Goal: Task Accomplishment & Management: Complete application form

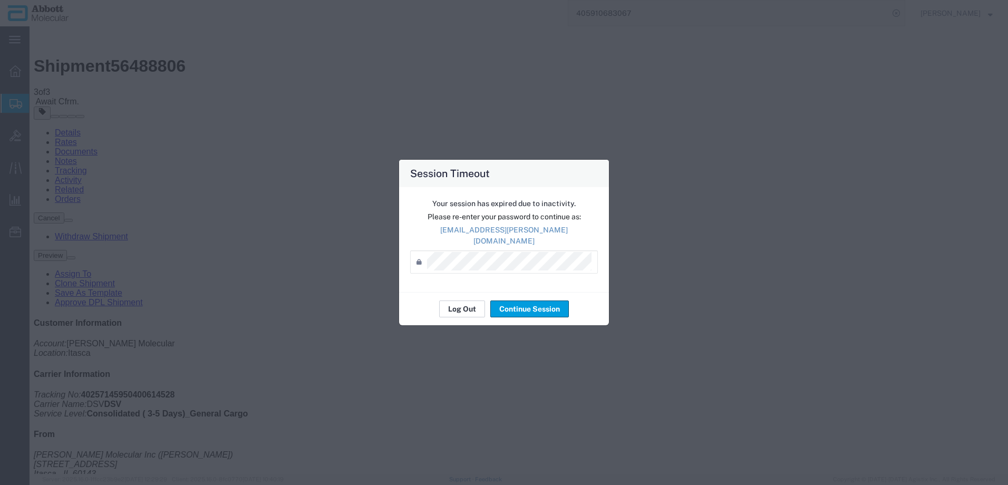
click at [454, 300] on button "Log Out" at bounding box center [462, 308] width 46 height 17
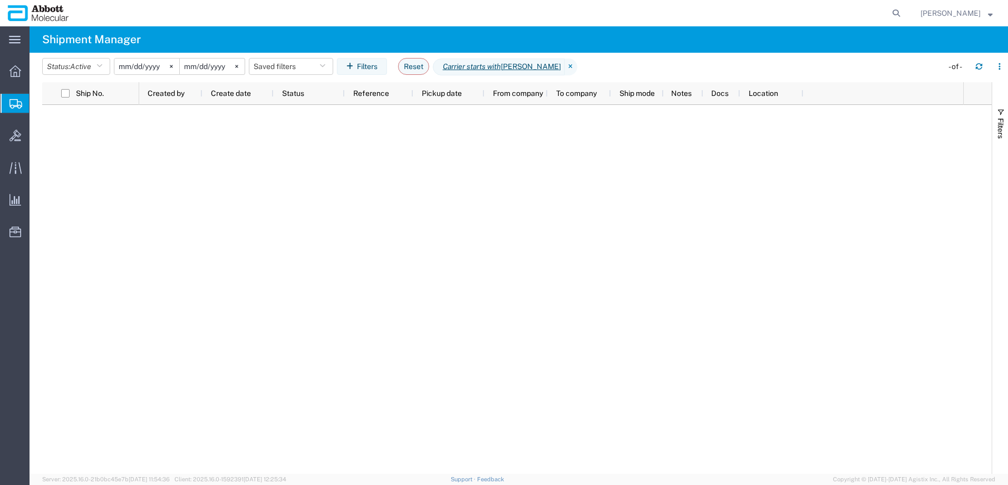
click at [905, 18] on form at bounding box center [896, 13] width 17 height 26
click at [903, 13] on icon at bounding box center [896, 13] width 15 height 15
click at [812, 12] on input "search" at bounding box center [728, 13] width 320 height 25
paste input "620534984"
type input "620534984"
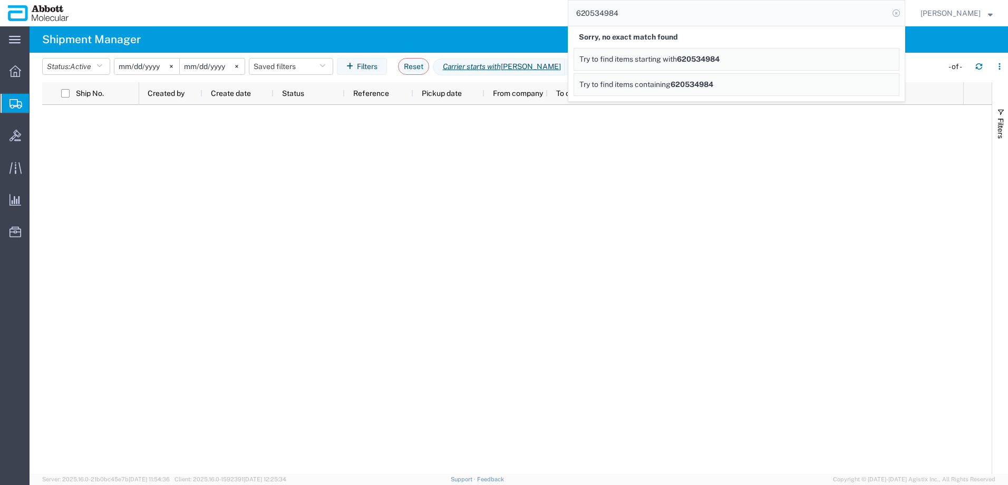
click at [903, 12] on icon at bounding box center [896, 13] width 15 height 15
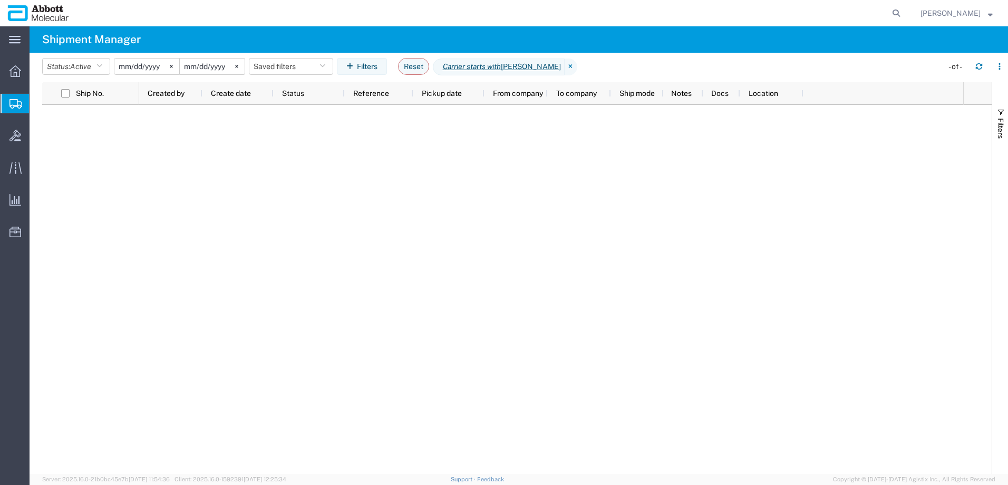
click at [0, 0] on span "Create from Template" at bounding box center [0, 0] width 0 height 0
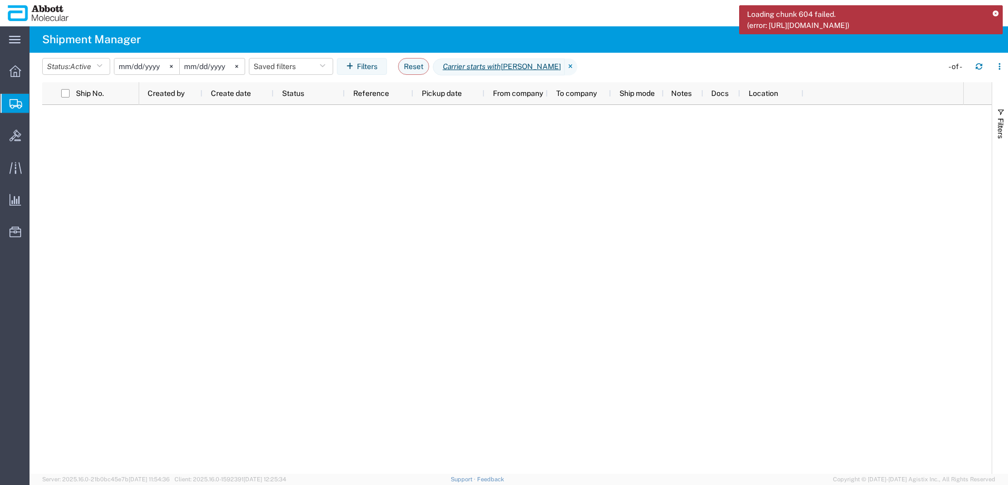
click at [996, 12] on icon at bounding box center [995, 14] width 6 height 6
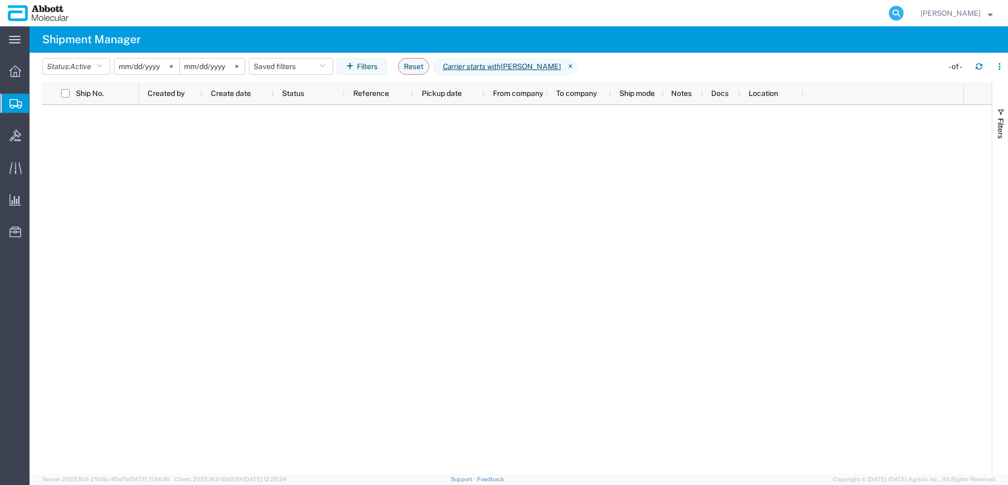
click at [903, 16] on icon at bounding box center [896, 13] width 15 height 15
click at [682, 19] on input "search" at bounding box center [728, 13] width 320 height 25
paste input "56488204"
type input "56488204"
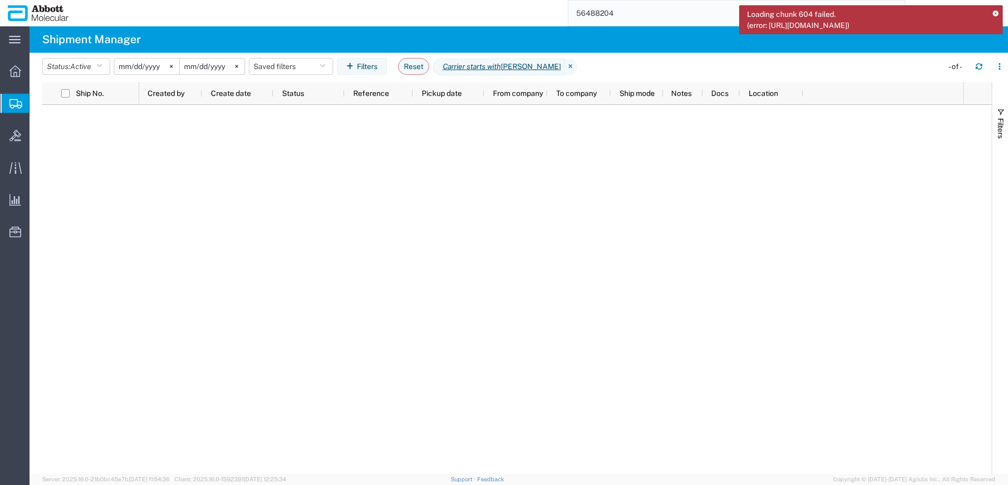
click at [996, 15] on icon at bounding box center [995, 14] width 6 height 6
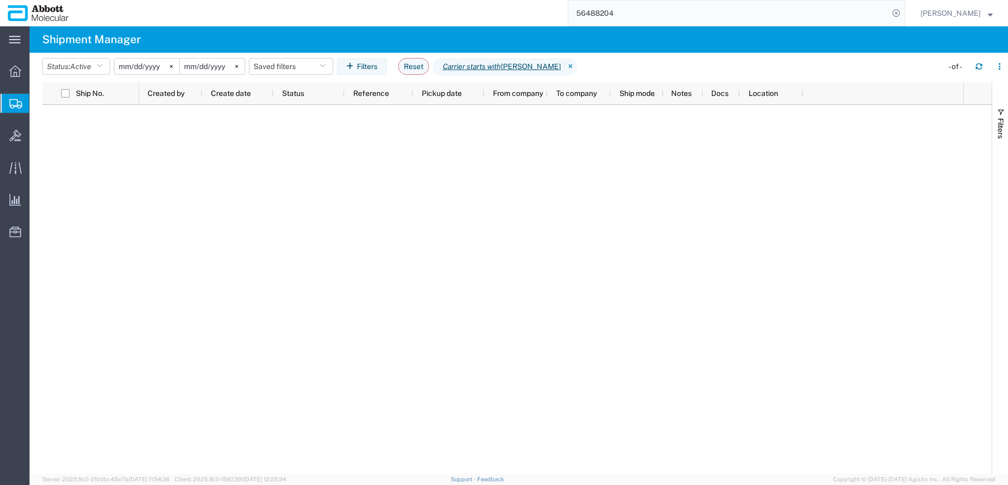
click at [643, 24] on input "56488204" at bounding box center [728, 13] width 320 height 25
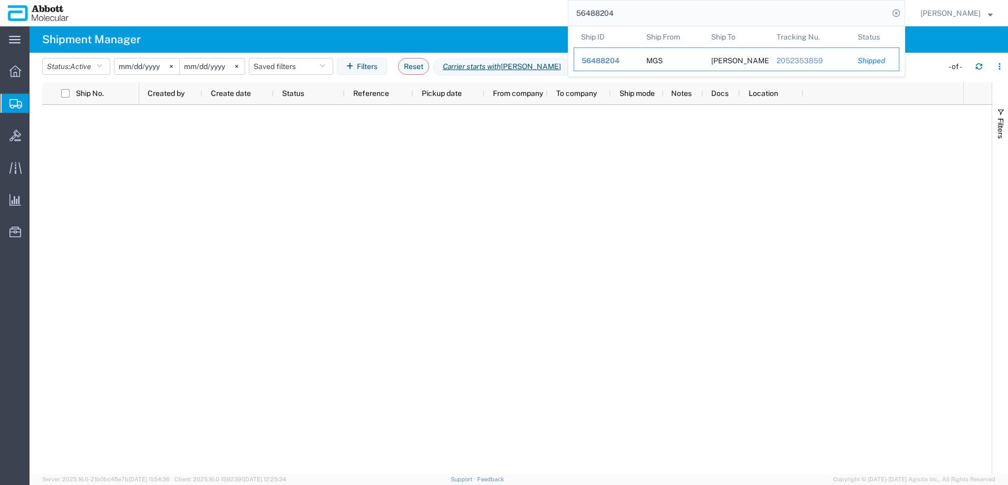
click at [619, 62] on span "56488204" at bounding box center [600, 60] width 38 height 8
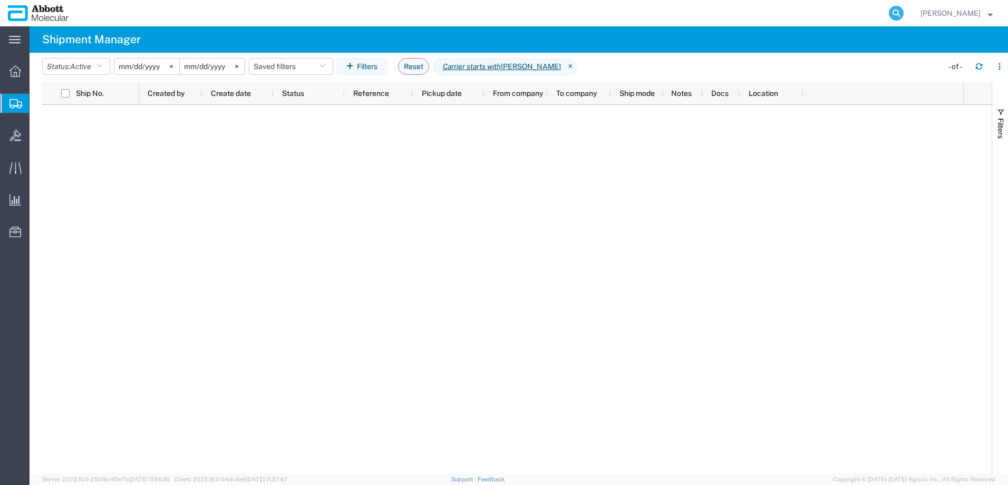
click at [903, 11] on icon at bounding box center [896, 13] width 15 height 15
click at [769, 14] on input "search" at bounding box center [728, 13] width 320 height 25
paste input "56488204"
type input "56488204"
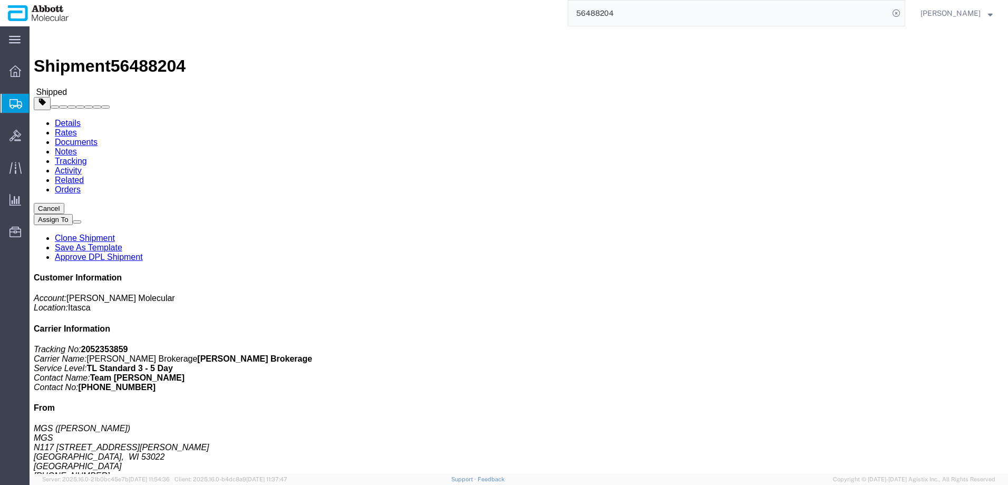
click link "Clone Shipment"
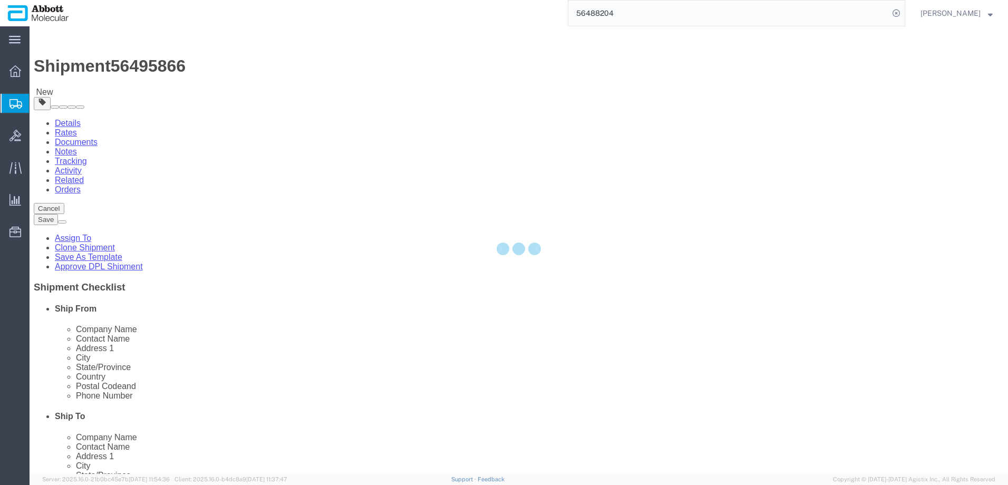
select select
select select "48454"
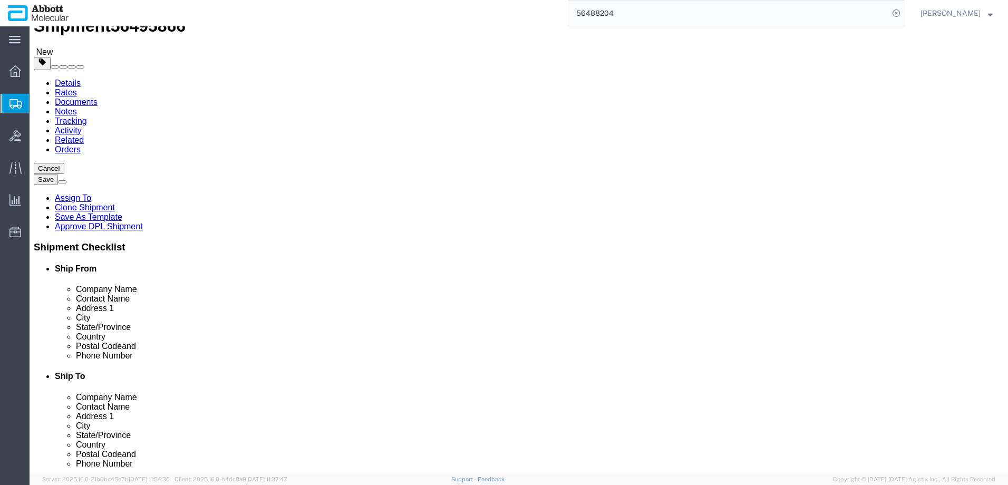
scroll to position [422, 0]
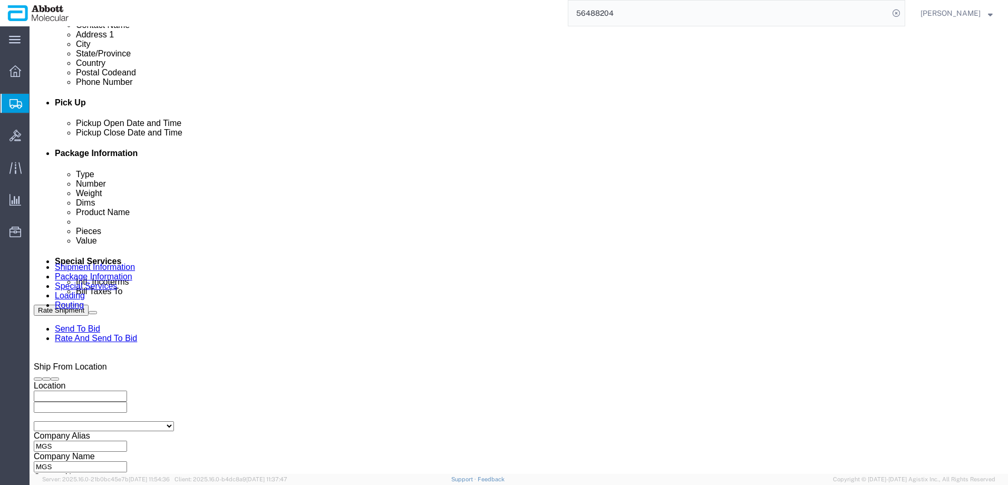
click div "Aug 14 2025 10:00 AM"
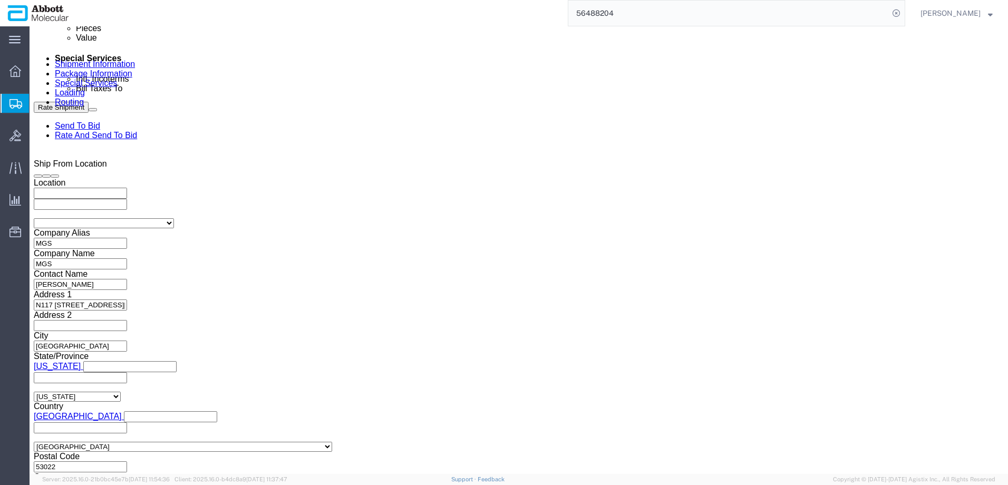
click button "Apply"
click input "MGS_08.14.25"
type input "MGS_08.15.25"
click button "Continue"
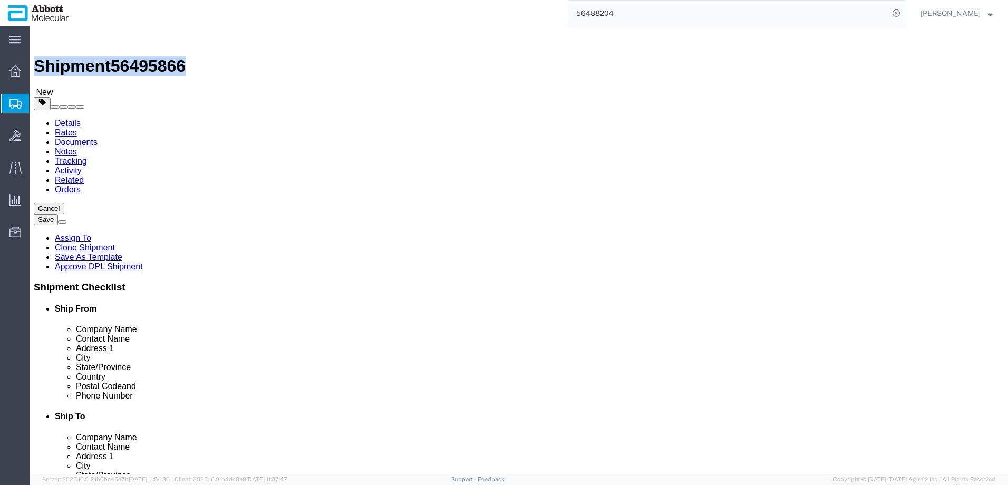
drag, startPoint x: 28, startPoint y: 10, endPoint x: 144, endPoint y: 15, distance: 115.5
click h1 "Shipment 56495866"
copy h1 "Shipment 56495866"
click button "Rate Shipment"
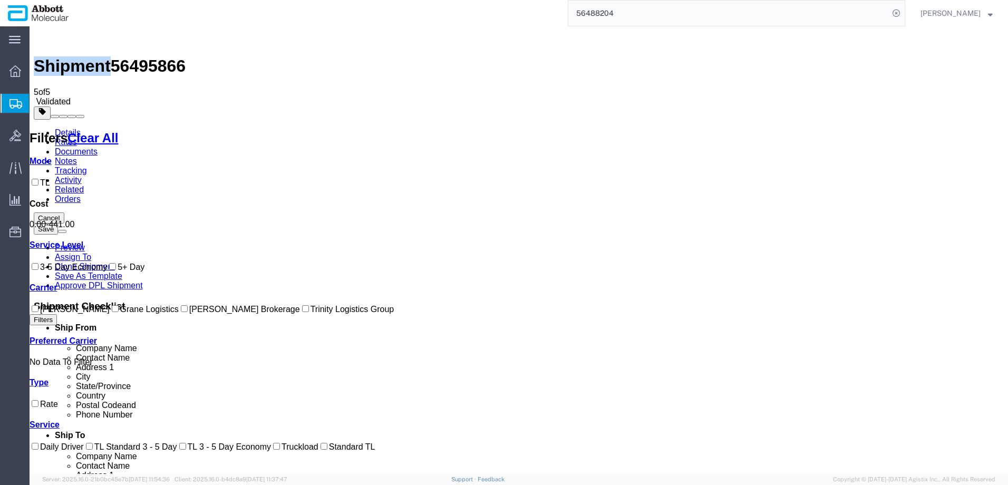
click at [181, 312] on input "Schneider Brokerage" at bounding box center [184, 308] width 7 height 7
checkbox input "true"
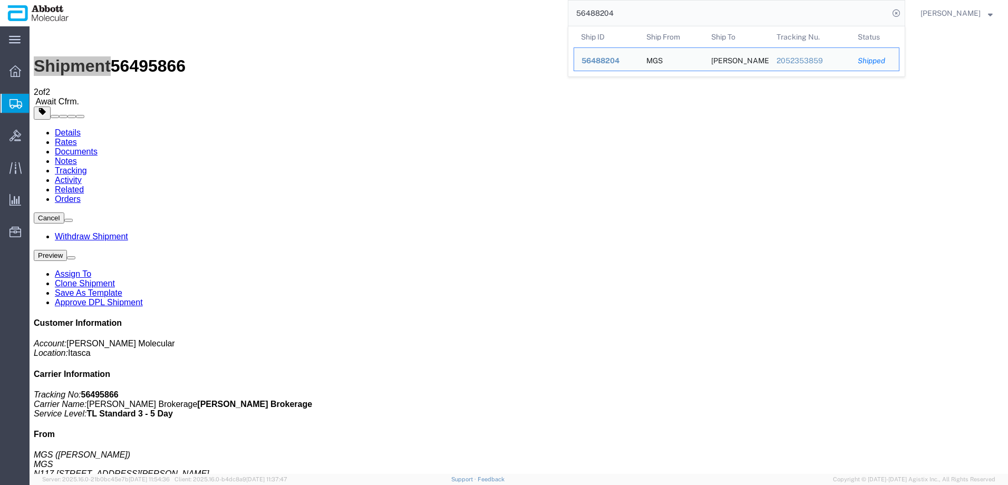
drag, startPoint x: 702, startPoint y: 11, endPoint x: 249, endPoint y: 12, distance: 453.2
click at [249, 12] on div "56488204 Ship ID Ship From Ship To Tracking Nu. Status Ship ID 56488204 Ship Fr…" at bounding box center [490, 13] width 828 height 26
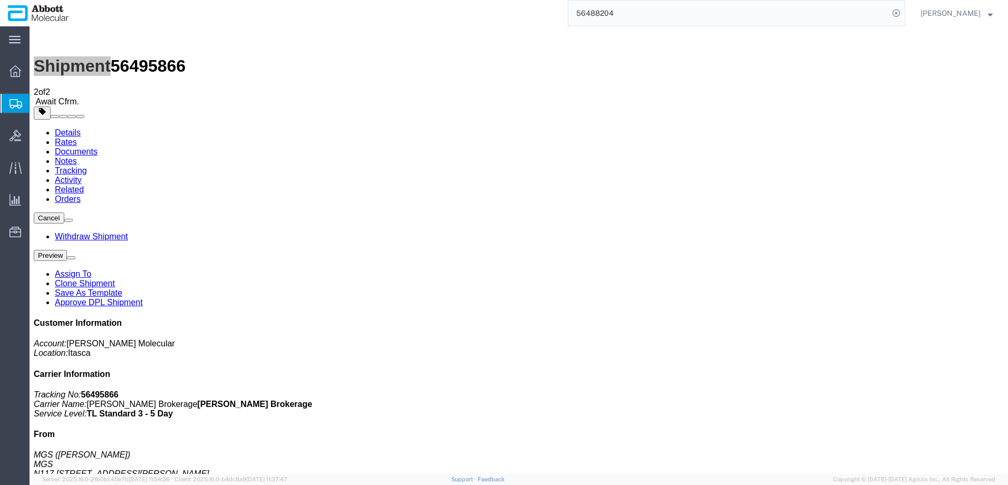
paste input "469177378437"
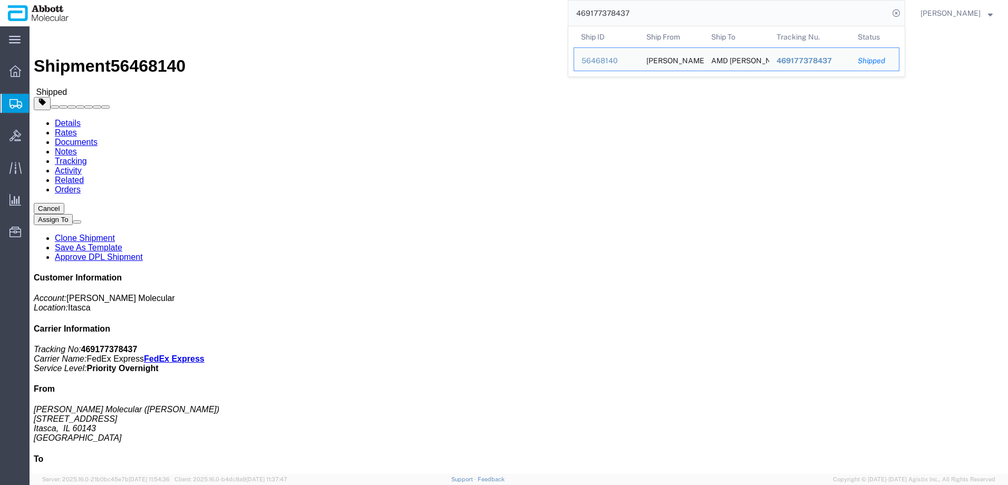
drag, startPoint x: 584, startPoint y: 112, endPoint x: 680, endPoint y: 110, distance: 96.5
click p "Delivery Number: 529178602 Department: AMBIENT"
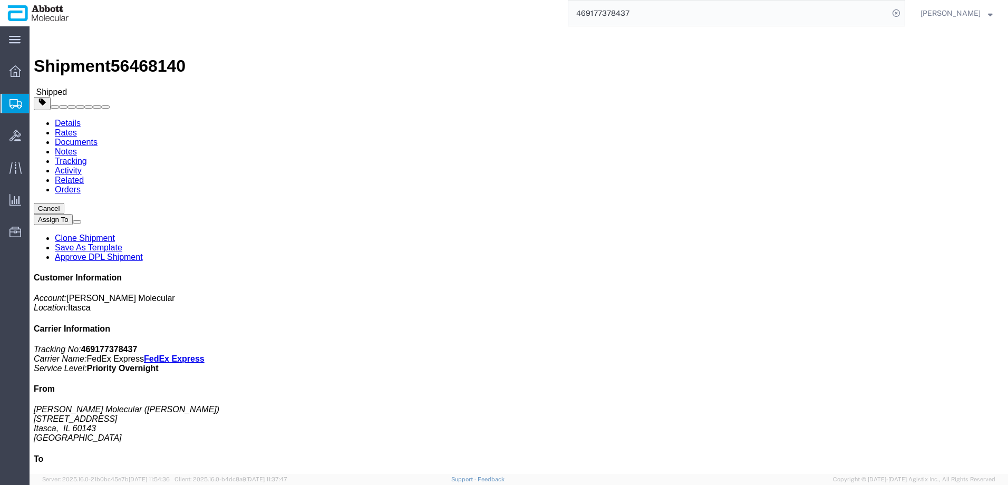
copy span "Delivery Number: 529178602"
drag, startPoint x: 203, startPoint y: 111, endPoint x: 263, endPoint y: 138, distance: 65.6
click address "AMD FS WEST-Rebosa (92618) 7000 Barranca Parkway IRVINE, CA 92618 United States"
copy address "AMD FS WEST-Rebosa (92618) 7000 Barranca Parkway IRVINE, CA 92618"
click at [715, 17] on input "469177378437" at bounding box center [728, 13] width 320 height 25
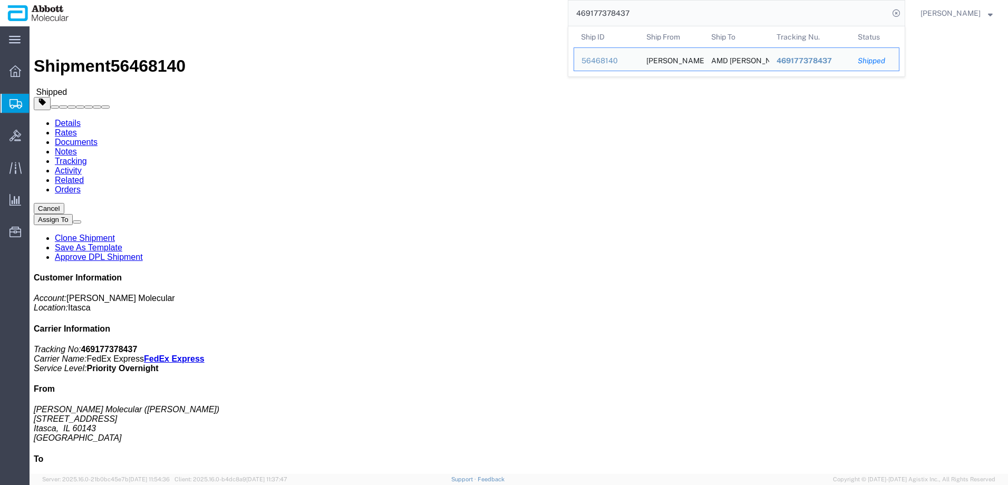
drag, startPoint x: 652, startPoint y: 11, endPoint x: 472, endPoint y: 11, distance: 179.7
click at [472, 11] on div "469177378437 Ship ID Ship From Ship To Tracking Nu. Status Ship ID 56468140 Shi…" at bounding box center [490, 13] width 828 height 26
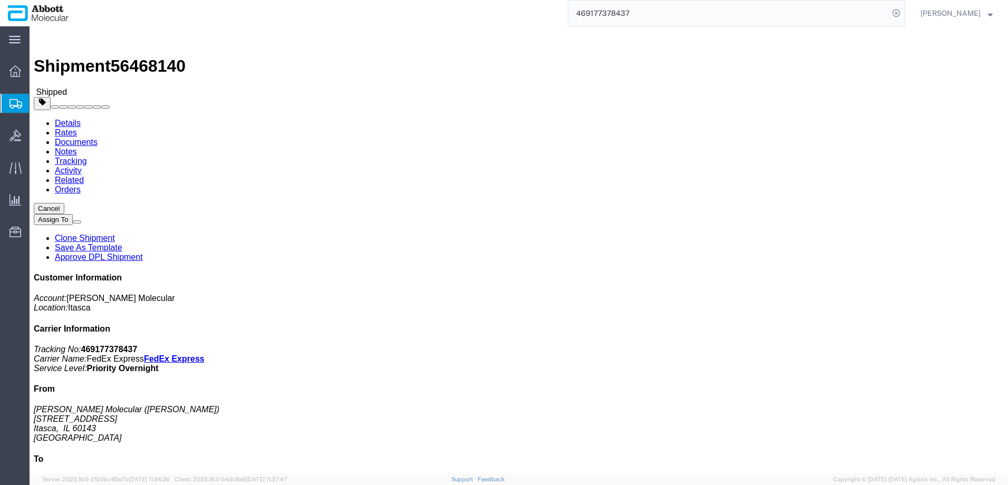
paste input "7599"
type input "469177377599"
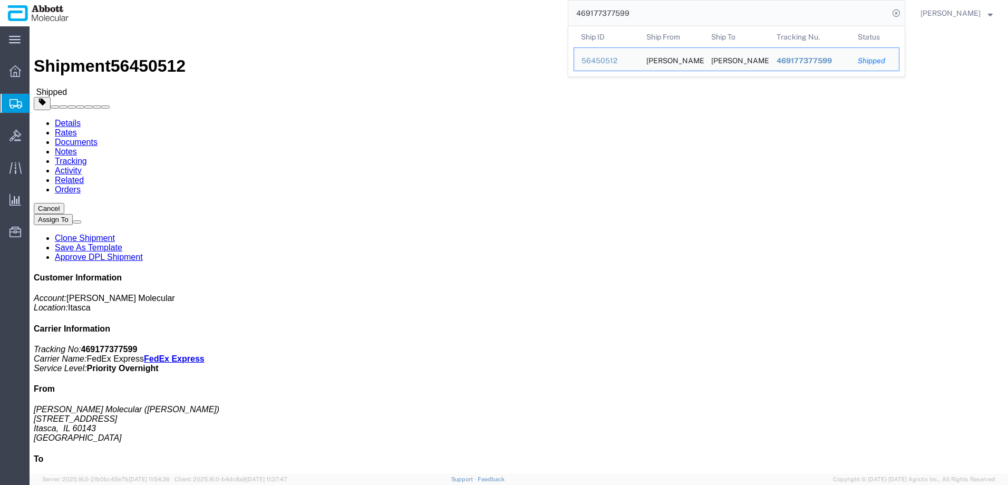
click at [0, 0] on span "Create from Template" at bounding box center [0, 0] width 0 height 0
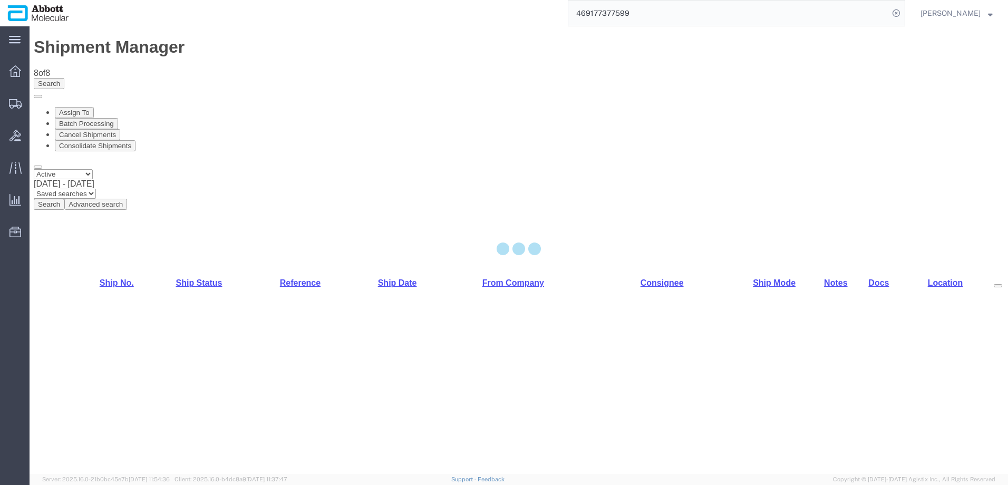
select select "48451"
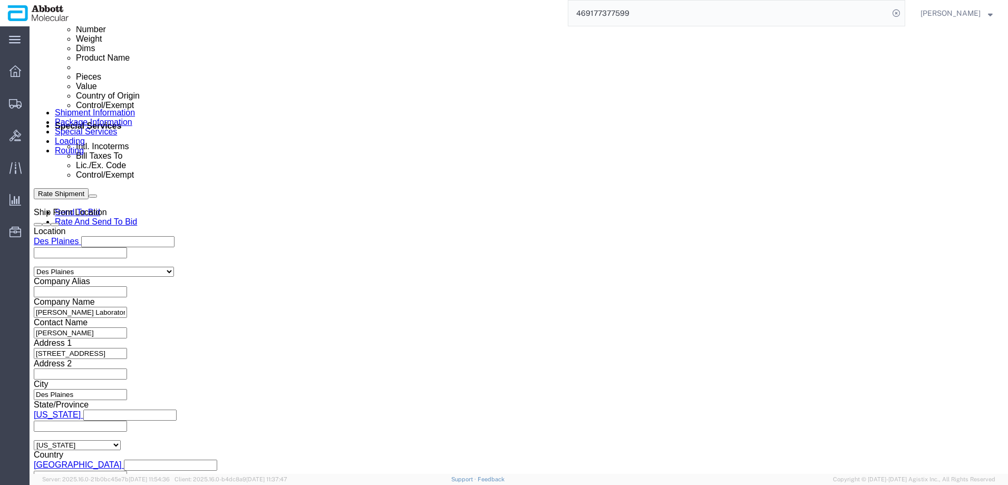
scroll to position [580, 0]
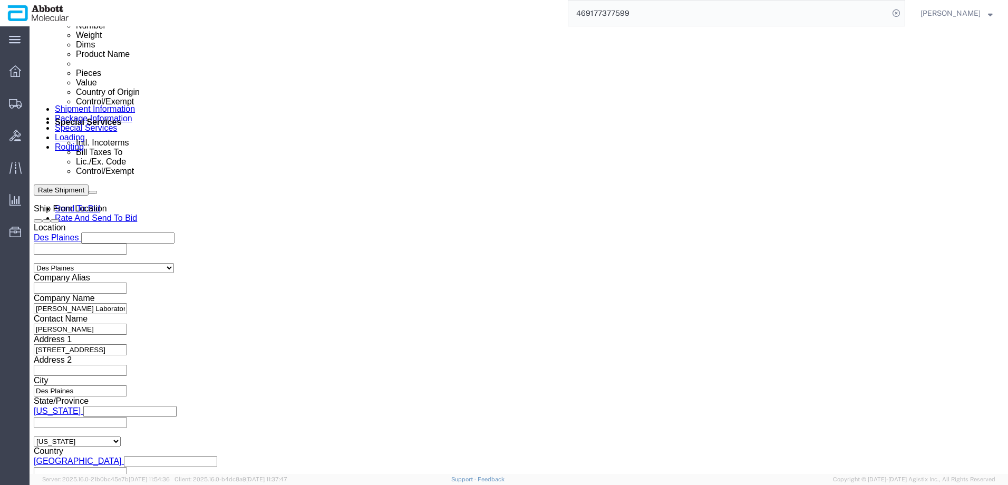
click input "text"
paste input "NB 8/14/2025"
type input "NB 8/14/2025"
click div "Aug 14 2025 10:17 AM"
click button "Apply"
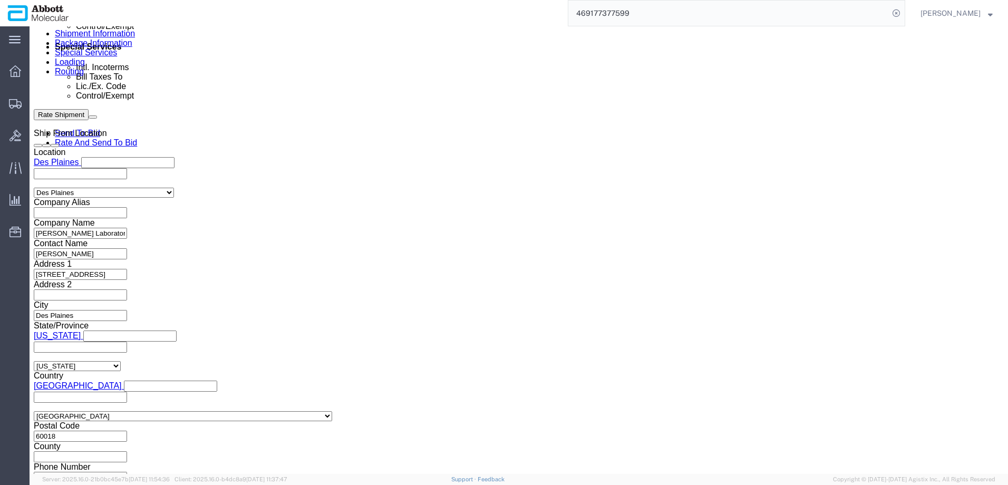
scroll to position [660, 0]
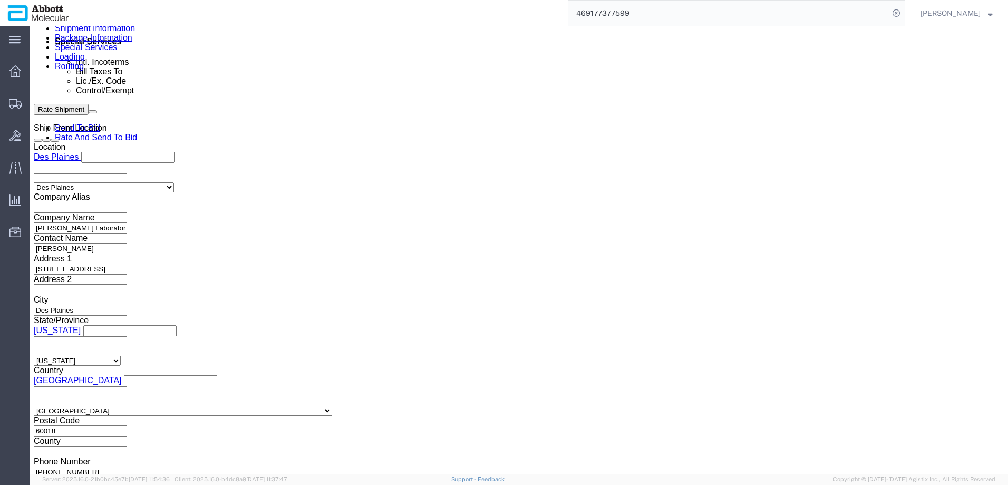
click button "Continue"
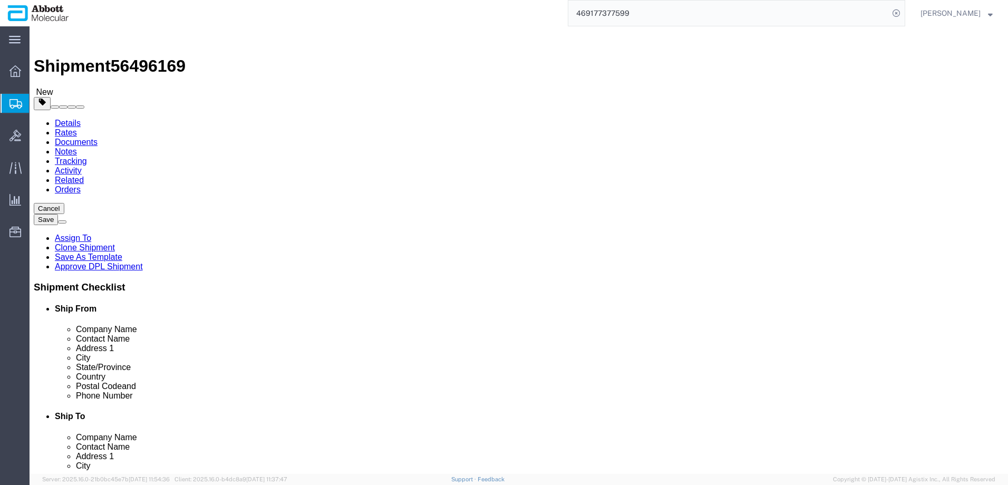
click select "Select Box (B) Box (C) Box (D) Cardboard Box(es) Crate (Instrument) Crate(s) En…"
select select "BOXC"
click select "Select Box (B) Box (C) Box (D) Cardboard Box(es) Crate (Instrument) Crate(s) En…"
type input "22.00"
type input "18.00"
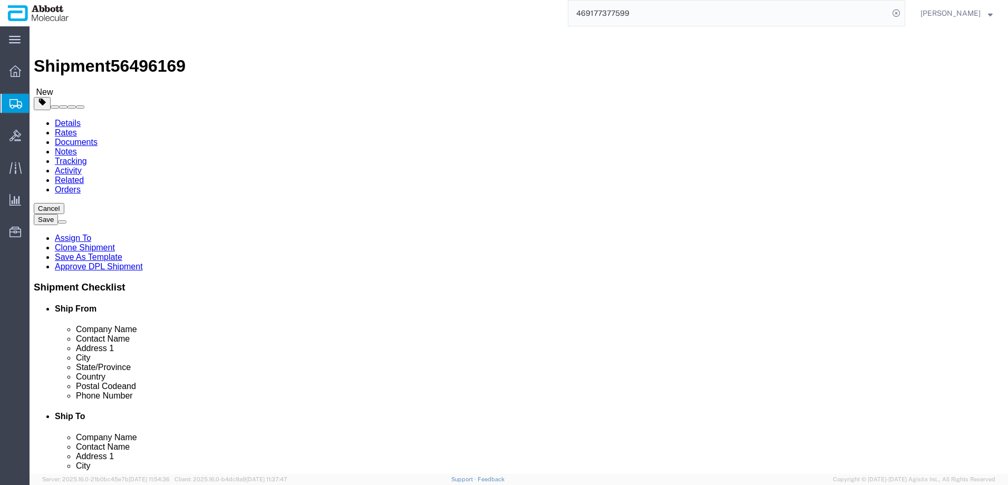
type input "18.00"
drag, startPoint x: 169, startPoint y: 246, endPoint x: 115, endPoint y: 253, distance: 54.8
click div "Package Type Select Box (B) Box (C) Box (D) Cardboard Box(es) Crate (Instrument…"
type input "18"
click input "checkbox"
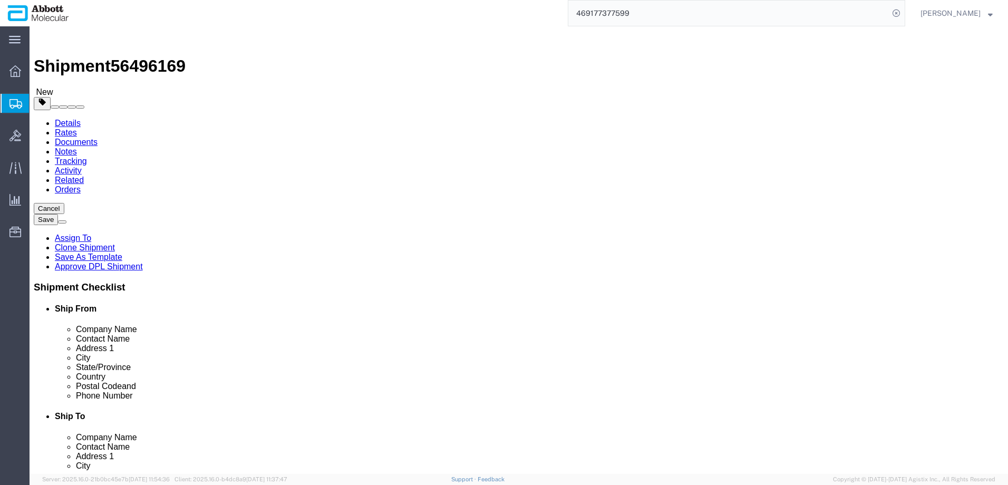
checkbox input "true"
type input "FROZEN"
click link "Add Content"
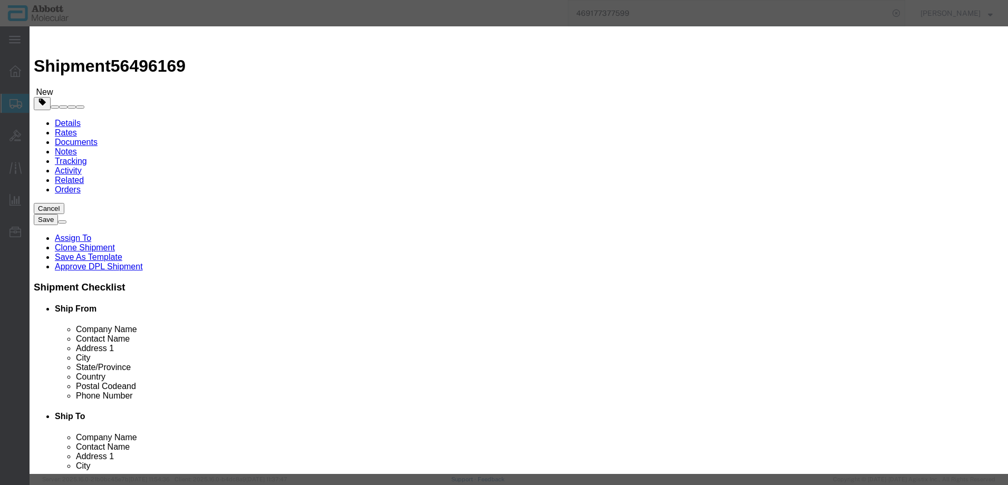
click input "text"
type input "08N45-090"
click strong "08N45-090"
select select "USD"
select select "US"
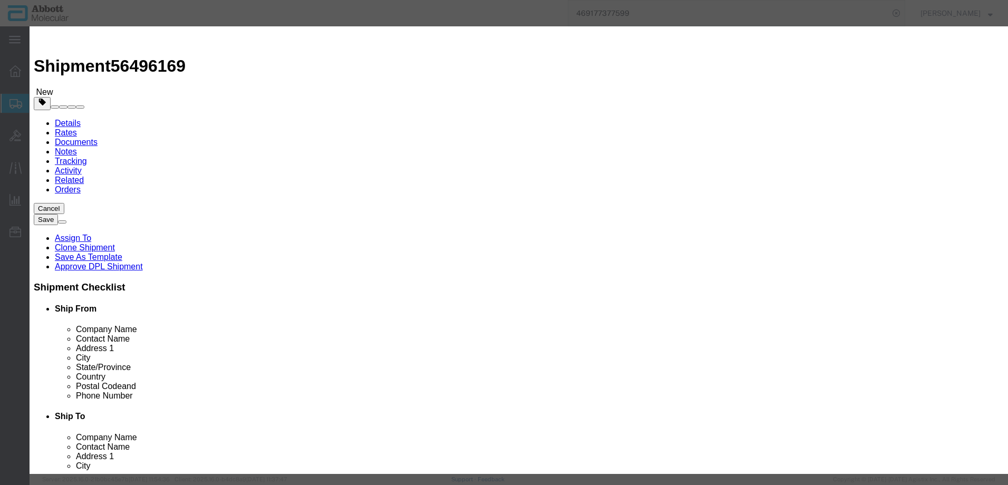
type input "3822190080"
type input "EAR99"
select select "BIS"
type input "08N45-090"
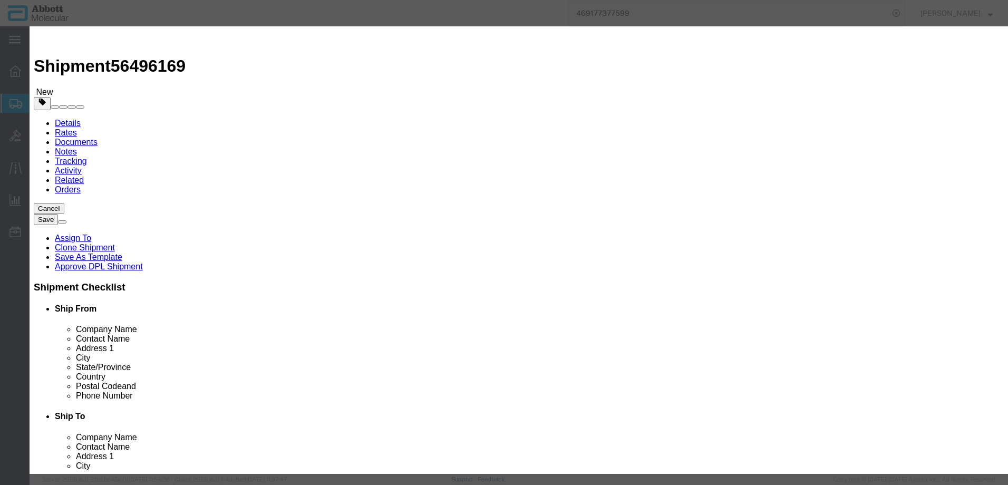
type textarea "Alinity m HIV-1 AMP Kit"
select select "NLR"
type input "08N45-090"
type input "1"
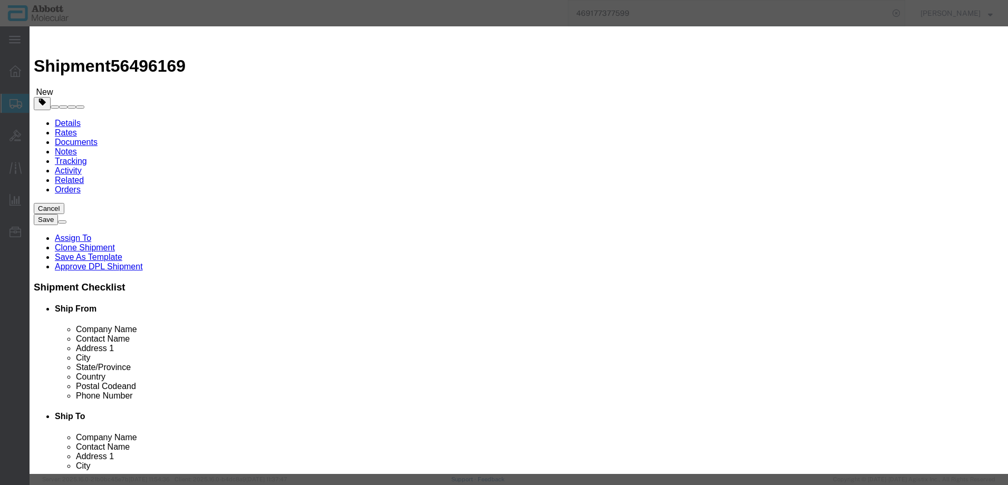
select select "70"
click select "Select Account Type Activity ID Airline Appointment Number ASN Batch Number Bil…"
select select "BATCH_NUMBER"
click select "Select Account Type Activity ID Airline Appointment Number ASN Batch Number Bil…"
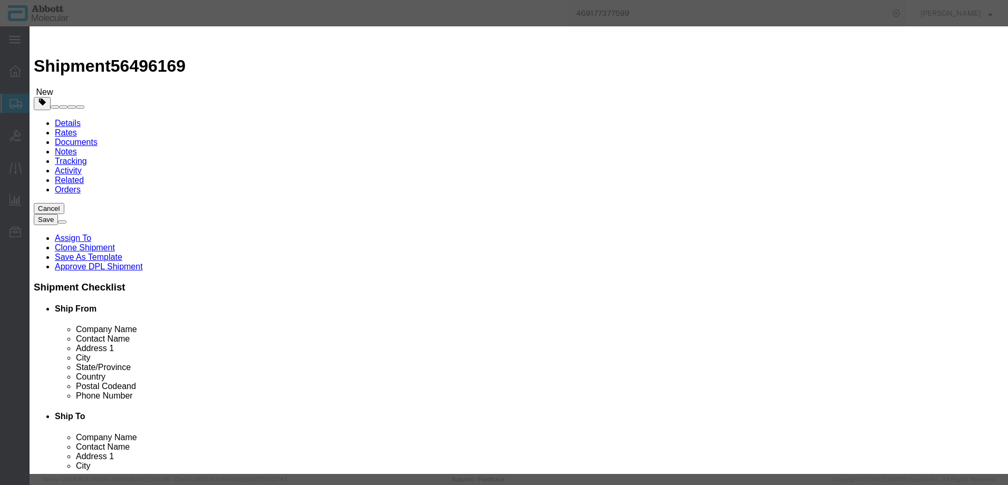
type input "415873"
click button "Save & Close"
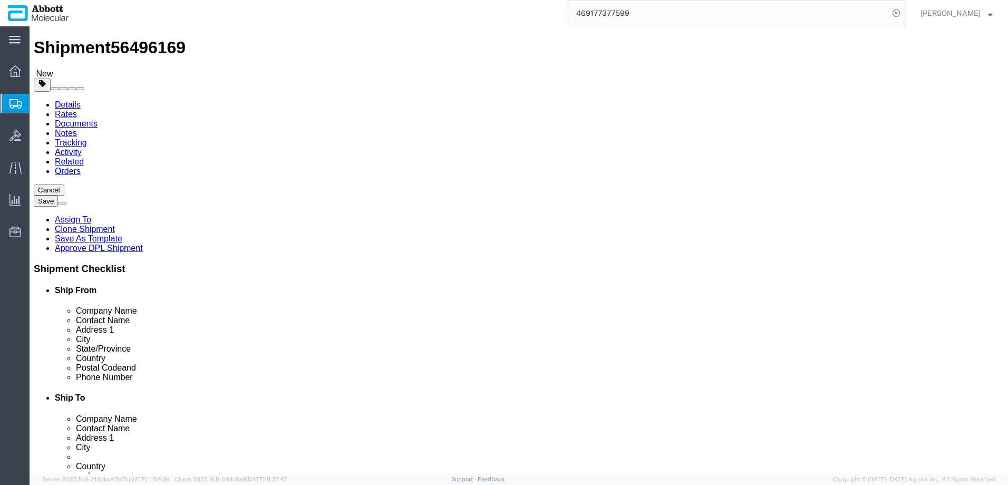
scroll to position [25, 0]
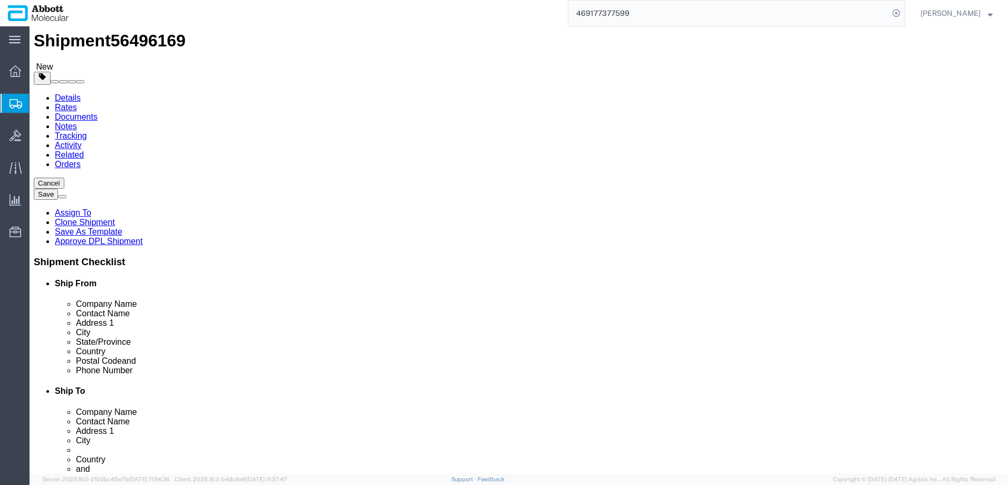
click button "Continue"
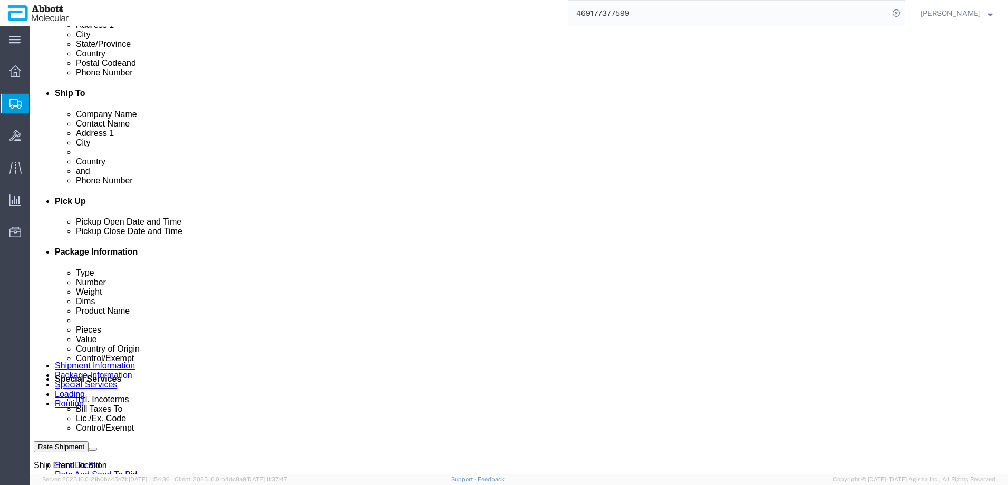
scroll to position [341, 0]
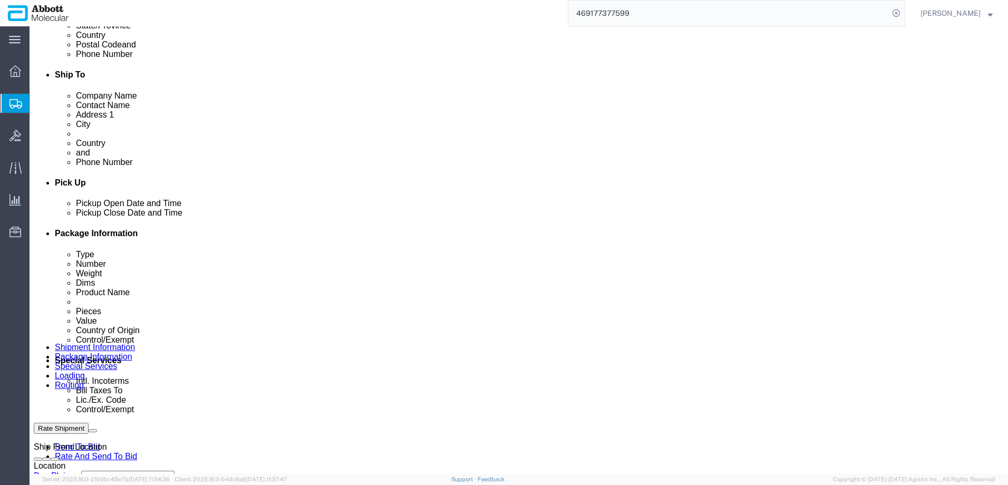
click select "Select Carriage Insurance Paid Carriage Paid To Cost and Freight Cost Insurance…"
select select "DAP"
click select "Select Carriage Insurance Paid Carriage Paid To Cost and Freight Cost Insurance…"
select select "SHIP"
select select "RCPN"
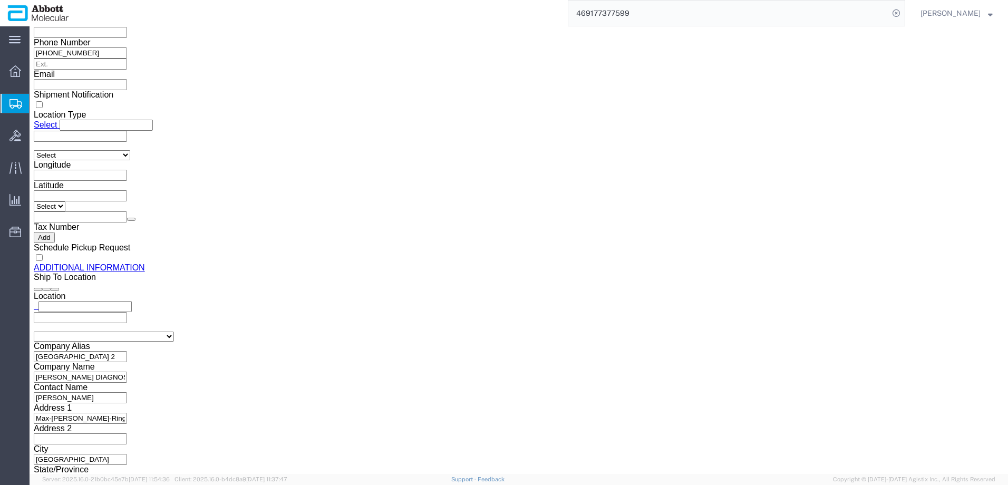
scroll to position [1468, 0]
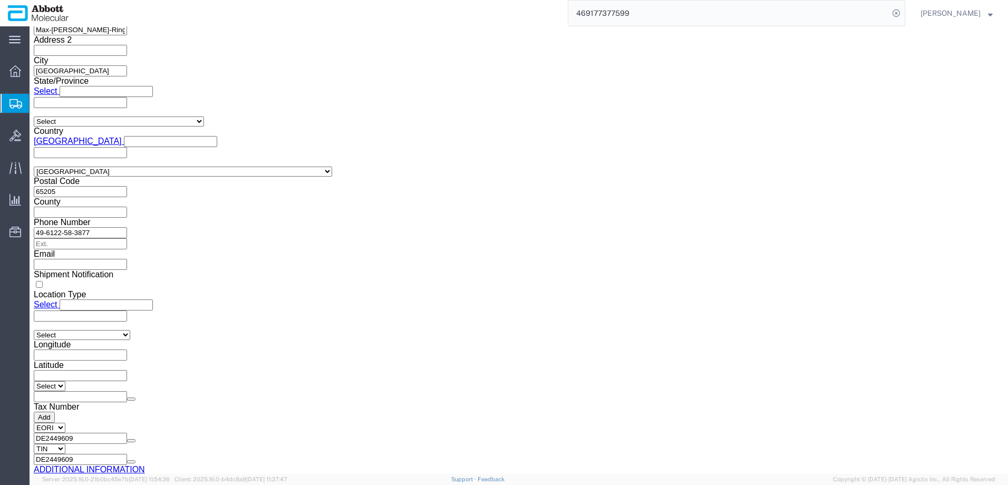
click button "Upload"
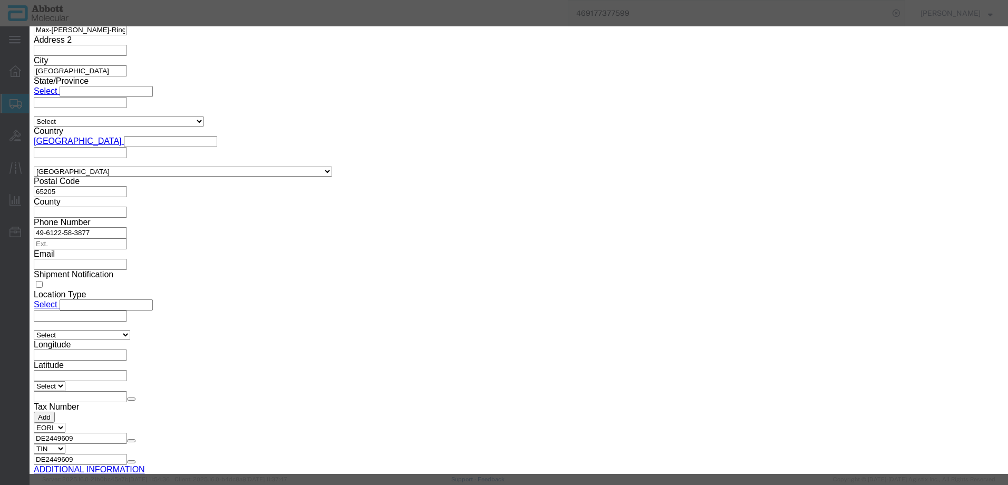
click button "Browse"
type input "C:\fakepath\NB 8-14-2025 SLI DSV.pdf"
click button "Upload"
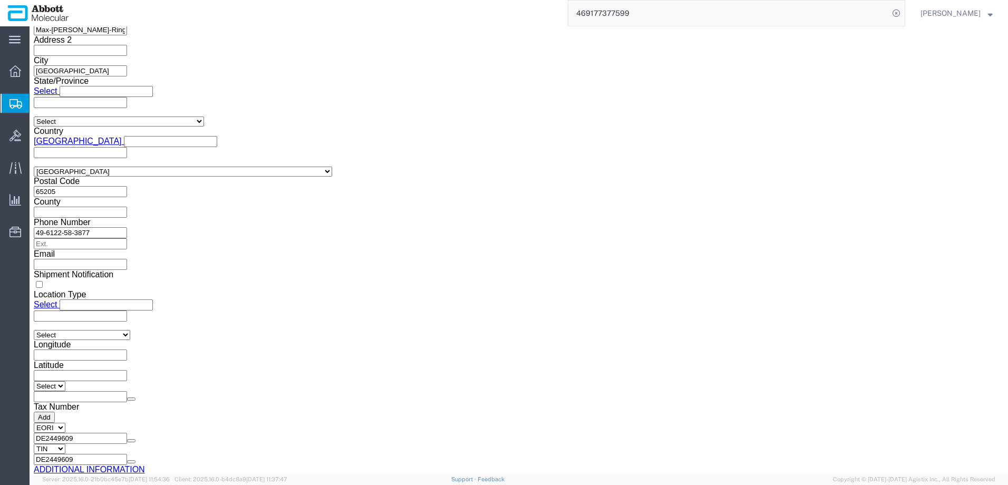
drag, startPoint x: 30, startPoint y: 14, endPoint x: 143, endPoint y: 17, distance: 112.8
click h1 "Shipment 56496169"
copy h1 "Shipment 56496169"
drag, startPoint x: 835, startPoint y: 431, endPoint x: 1, endPoint y: 319, distance: 841.2
click button "Rate Shipment"
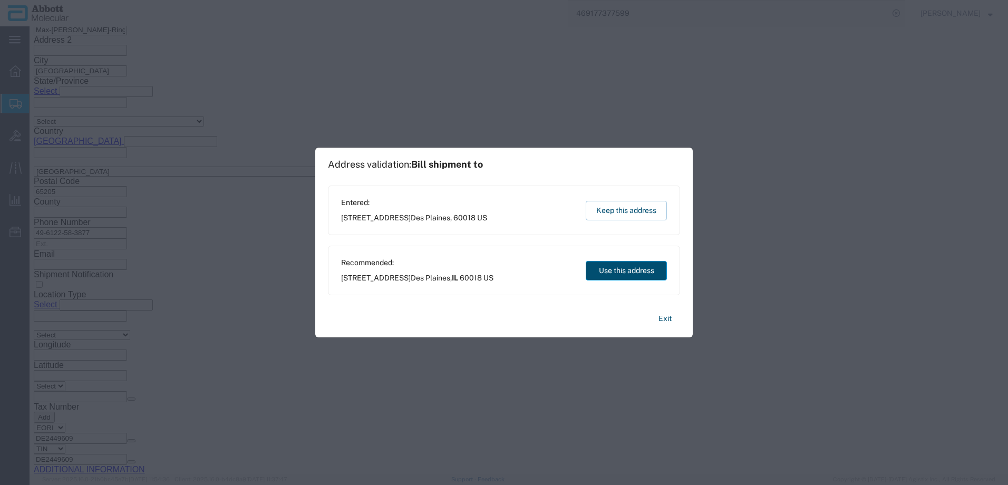
click at [609, 273] on button "Use this address" at bounding box center [626, 270] width 81 height 19
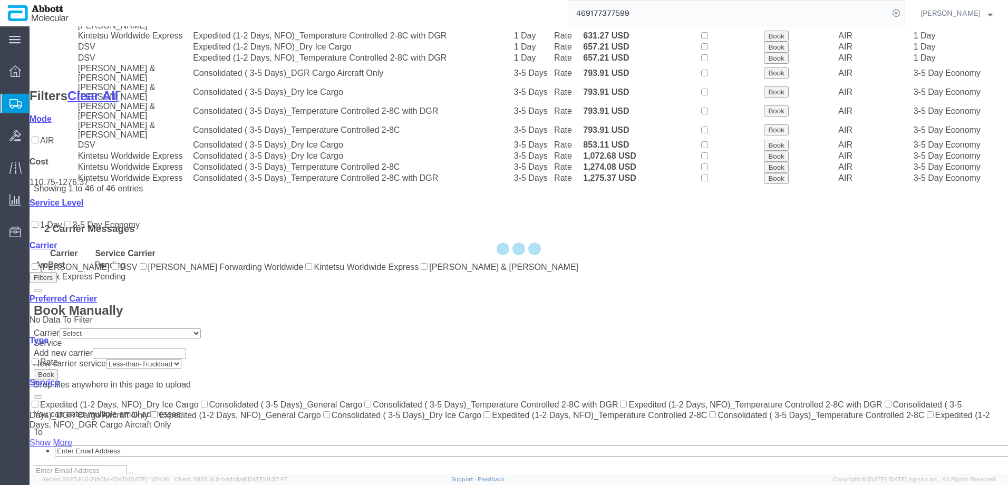
scroll to position [723, 0]
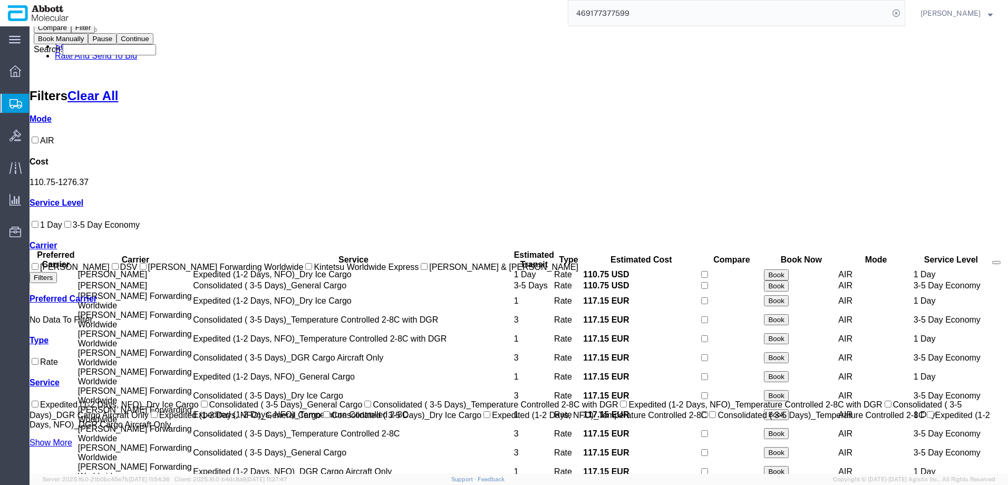
click at [112, 270] on input "DSV" at bounding box center [115, 266] width 7 height 7
checkbox input "true"
